Goal: Find specific page/section: Find specific page/section

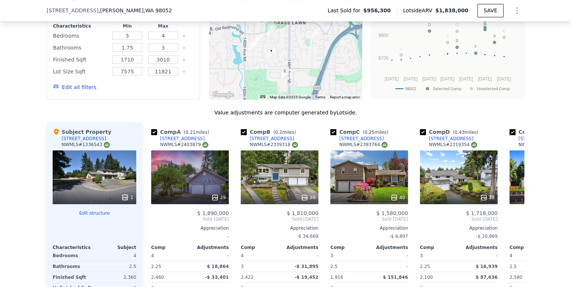
scroll to position [793, 0]
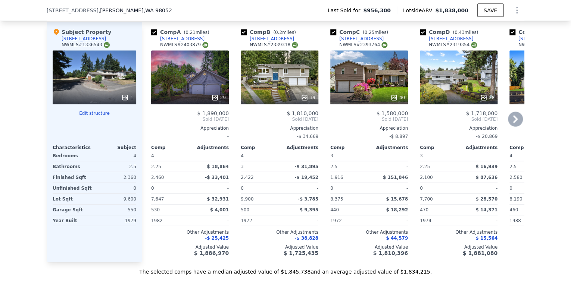
click at [517, 122] on icon at bounding box center [515, 119] width 15 height 15
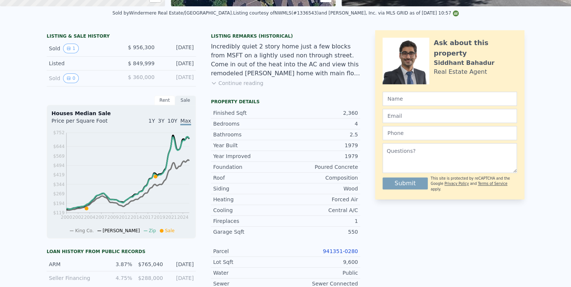
scroll to position [0, 0]
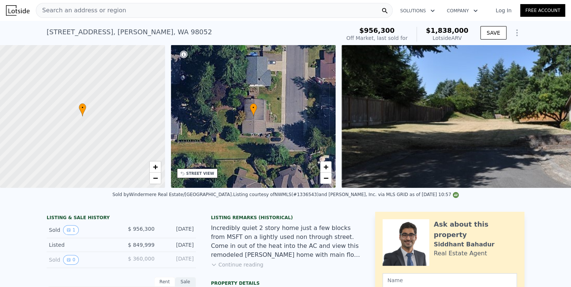
drag, startPoint x: 205, startPoint y: 11, endPoint x: 160, endPoint y: 10, distance: 45.2
click at [160, 10] on div "Search an address or region" at bounding box center [214, 10] width 357 height 15
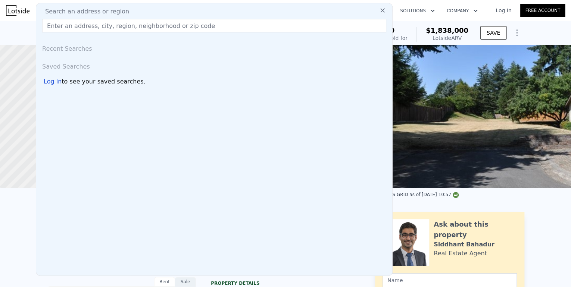
drag, startPoint x: 160, startPoint y: 10, endPoint x: 143, endPoint y: 24, distance: 21.7
click at [143, 24] on input "text" at bounding box center [214, 25] width 344 height 13
paste input "[STREET_ADDRESS]"
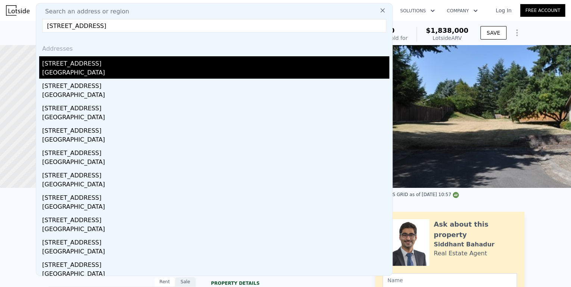
type input "[STREET_ADDRESS]"
click at [155, 76] on div "[GEOGRAPHIC_DATA]" at bounding box center [215, 73] width 347 height 10
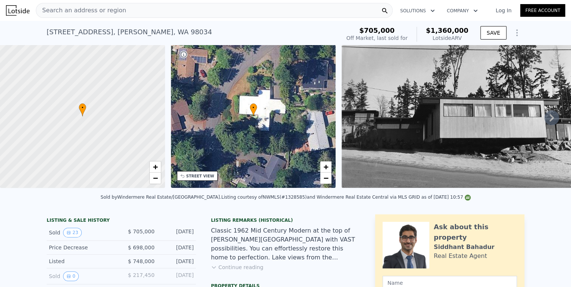
click at [268, 15] on div "Search an address or region" at bounding box center [214, 10] width 357 height 15
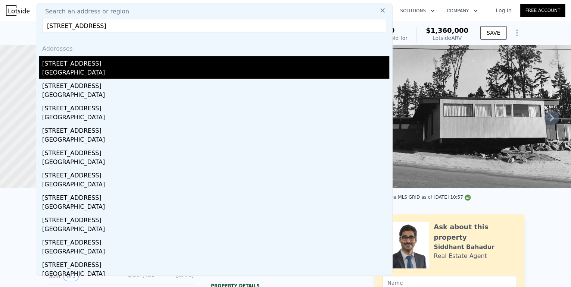
type input "[STREET_ADDRESS]"
click at [203, 68] on div "[GEOGRAPHIC_DATA]" at bounding box center [215, 73] width 347 height 10
